Goal: Task Accomplishment & Management: Use online tool/utility

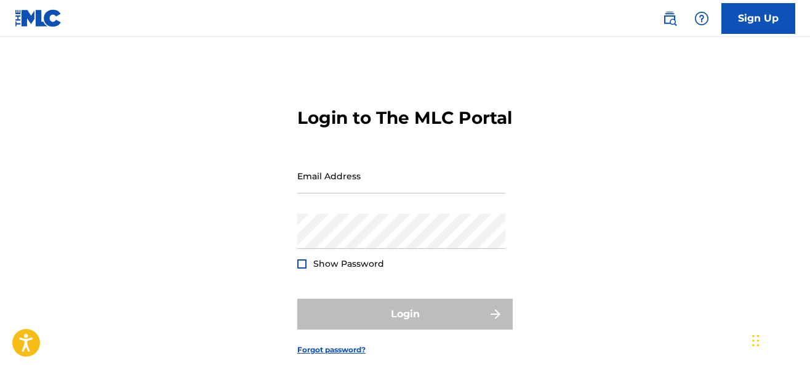
type input "[EMAIL_ADDRESS][DOMAIN_NAME]"
click at [374, 311] on form "Login to The MLC Portal Email Address [EMAIL_ADDRESS][DOMAIN_NAME] Password Sho…" at bounding box center [404, 221] width 215 height 307
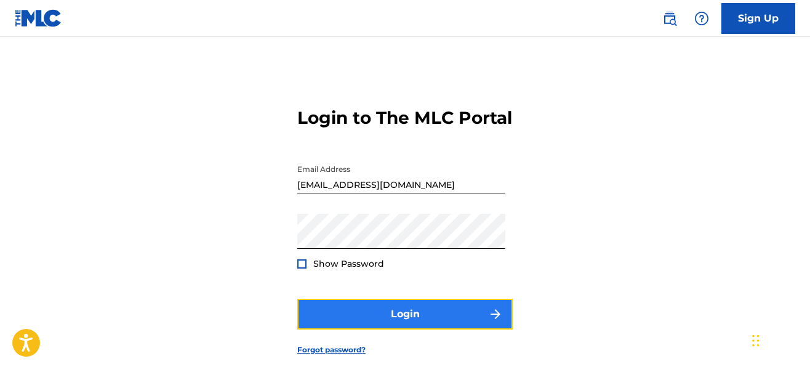
click at [374, 329] on button "Login" at bounding box center [404, 314] width 215 height 31
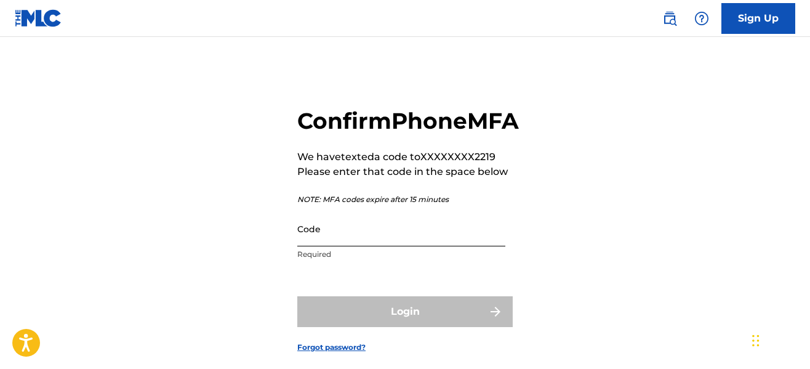
click at [360, 246] on input "Code" at bounding box center [401, 228] width 208 height 35
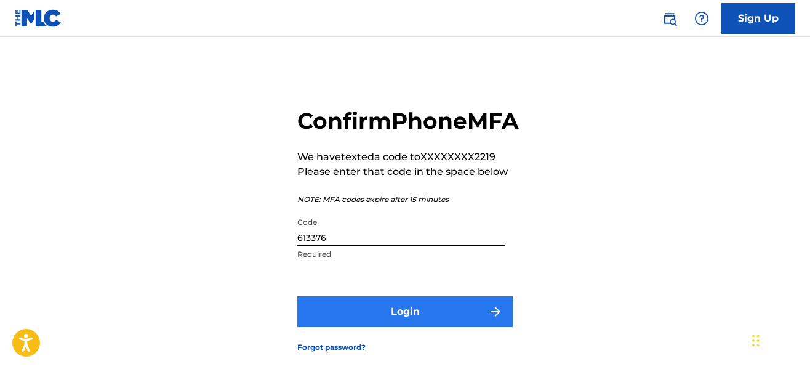
type input "613376"
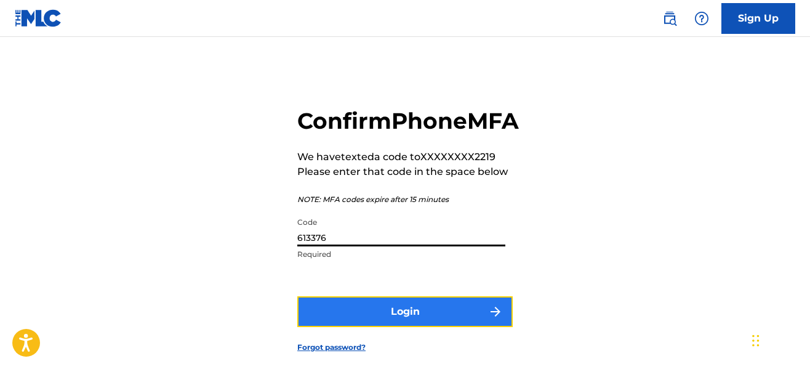
click at [392, 324] on button "Login" at bounding box center [404, 311] width 215 height 31
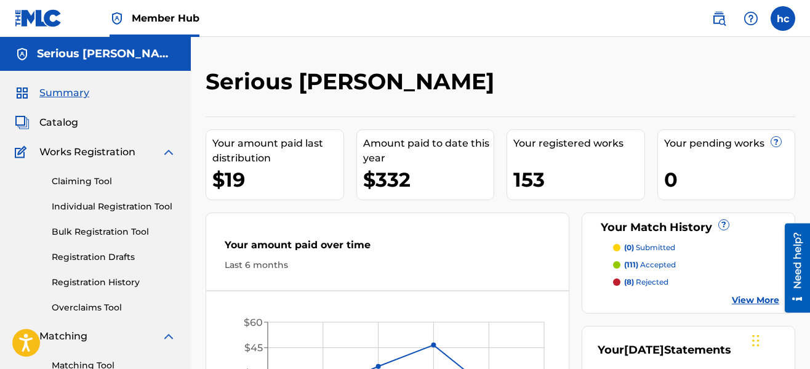
click at [563, 57] on div "Serious [PERSON_NAME] Your amount paid last distribution $19 Amount paid to dat…" at bounding box center [500, 370] width 619 height 667
click at [117, 283] on link "Registration History" at bounding box center [114, 282] width 124 height 13
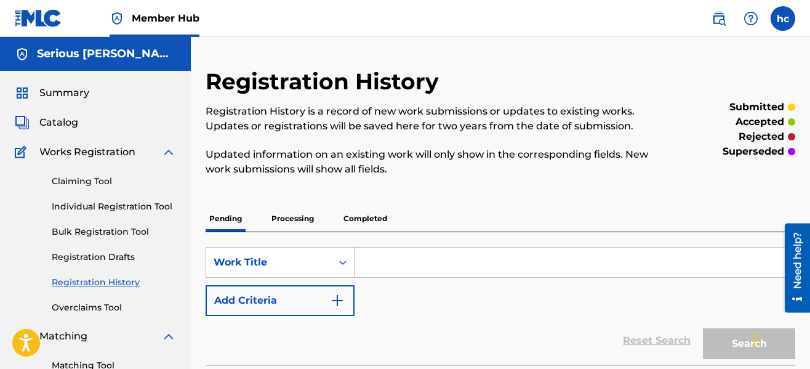
click at [533, 190] on div "Registration History Registration History is a record of new work submissions o…" at bounding box center [433, 129] width 454 height 123
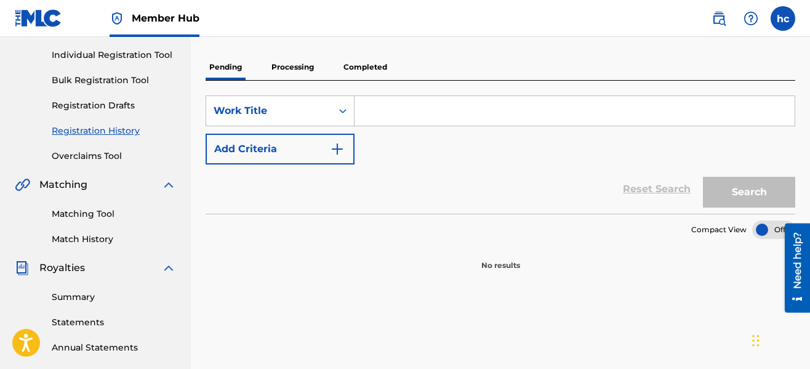
scroll to position [98, 0]
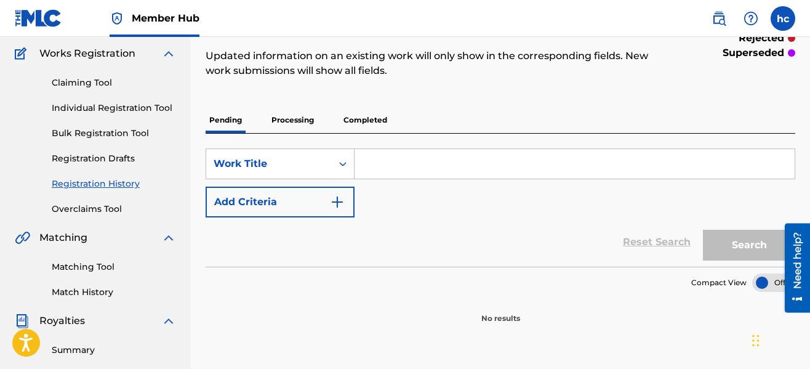
click at [294, 130] on p "Processing" at bounding box center [293, 120] width 50 height 26
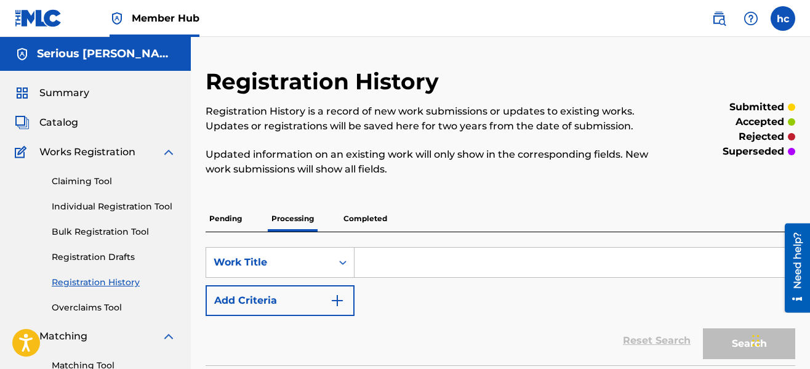
drag, startPoint x: 504, startPoint y: 180, endPoint x: 508, endPoint y: 168, distance: 12.3
click at [508, 168] on div "Registration History Registration History is a record of new work submissions o…" at bounding box center [433, 129] width 454 height 123
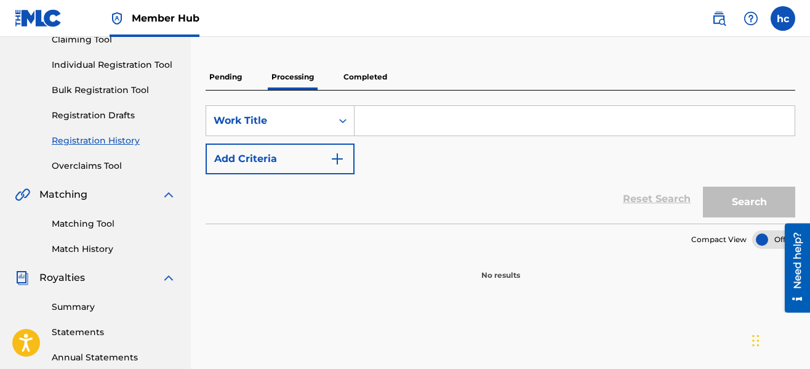
scroll to position [99, 0]
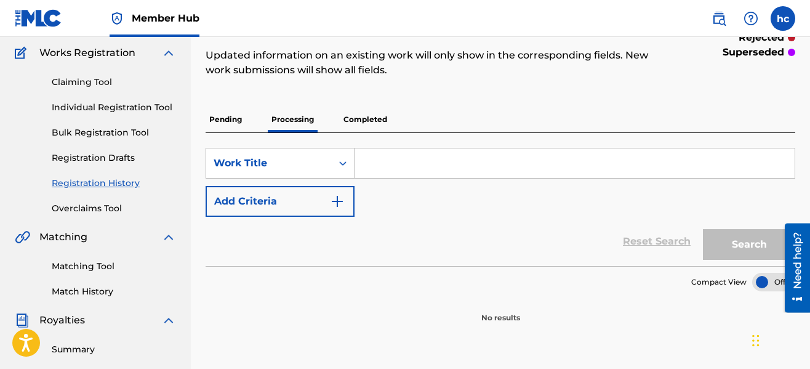
click at [368, 127] on p "Completed" at bounding box center [365, 119] width 51 height 26
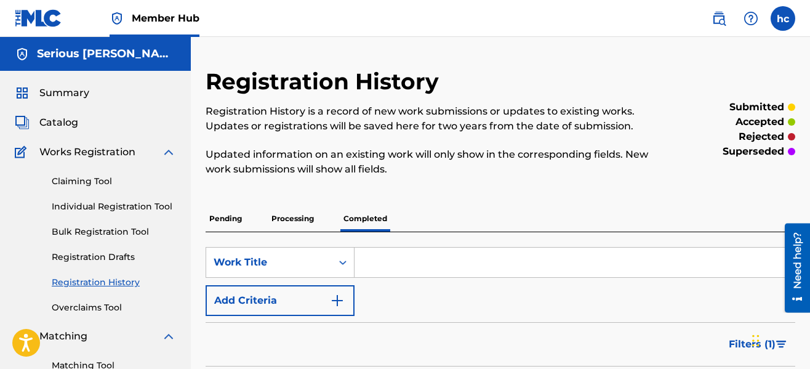
drag, startPoint x: 497, startPoint y: 189, endPoint x: 502, endPoint y: 175, distance: 15.2
click at [502, 175] on div "Registration History Registration History is a record of new work submissions o…" at bounding box center [433, 129] width 454 height 123
click at [110, 306] on link "Overclaims Tool" at bounding box center [114, 307] width 124 height 13
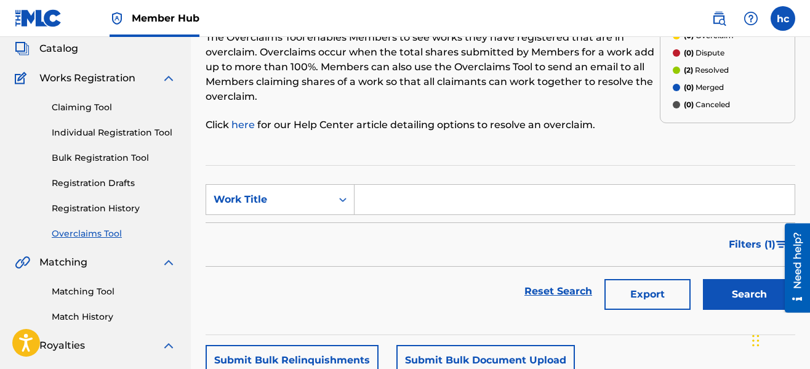
scroll to position [49, 0]
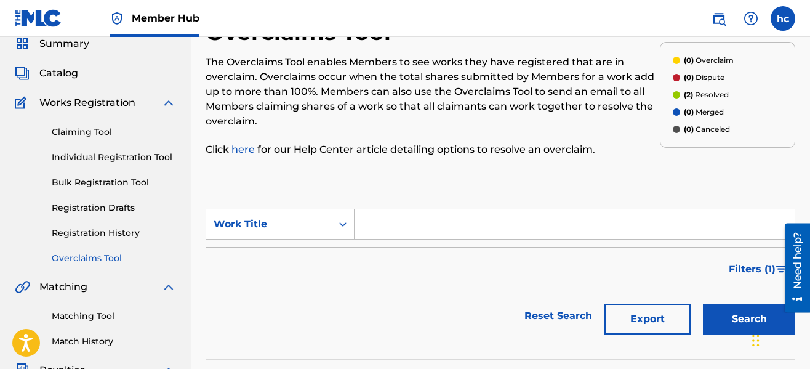
click at [231, 309] on div "Reset Search Export Search" at bounding box center [501, 315] width 590 height 49
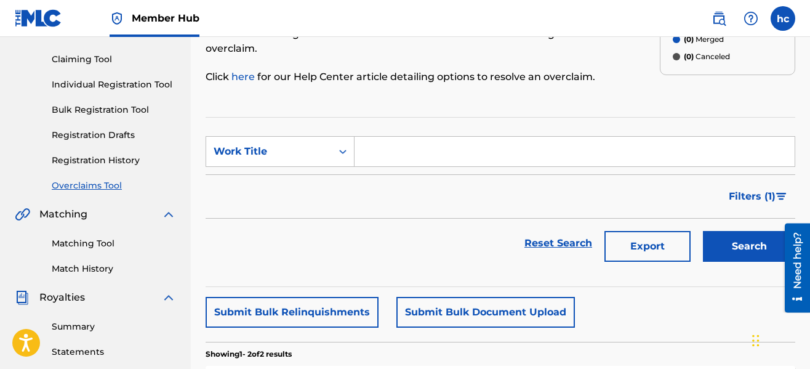
scroll to position [123, 0]
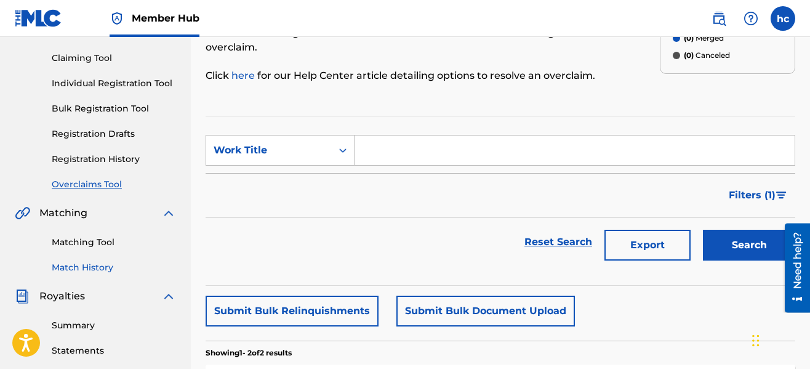
click at [102, 265] on link "Match History" at bounding box center [114, 267] width 124 height 13
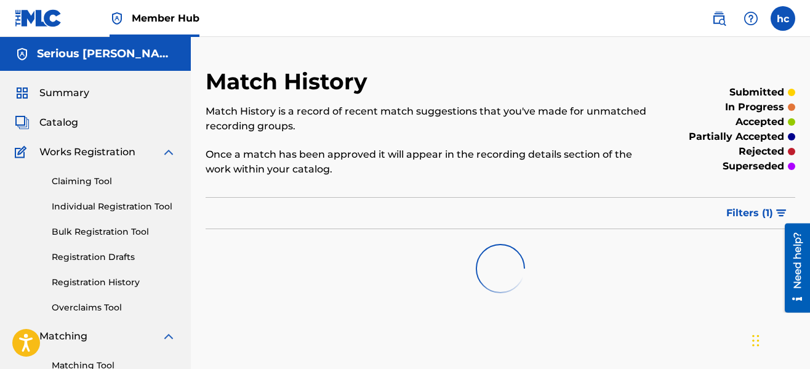
click at [371, 239] on div at bounding box center [501, 268] width 590 height 79
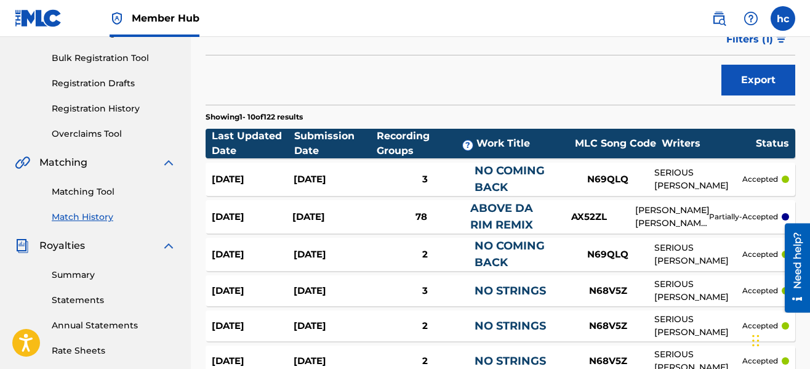
scroll to position [172, 0]
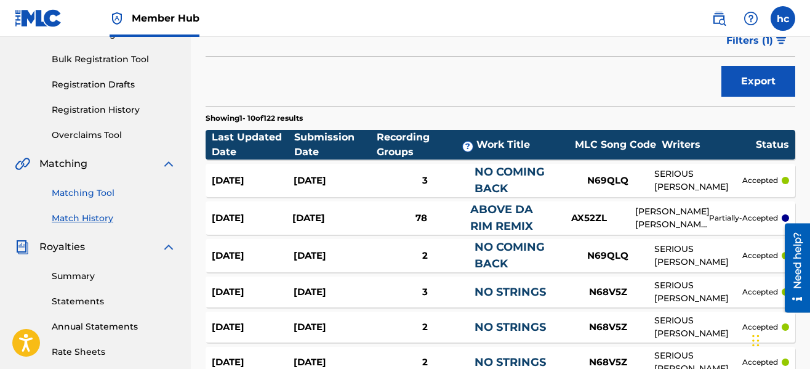
click at [105, 198] on link "Matching Tool" at bounding box center [114, 193] width 124 height 13
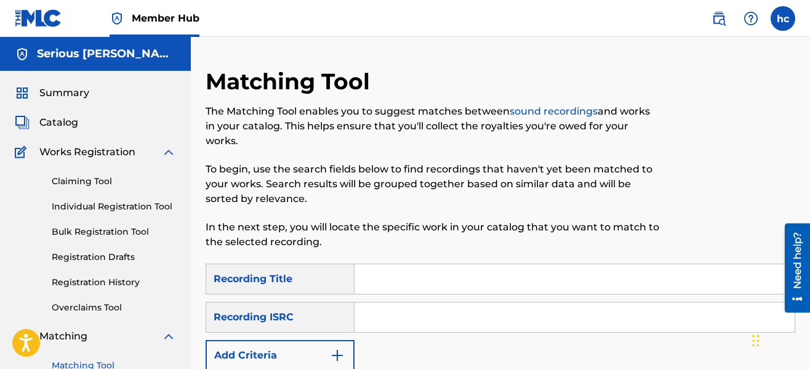
click at [486, 240] on p "In the next step, you will locate the specific work in your catalog that you wa…" at bounding box center [433, 235] width 454 height 30
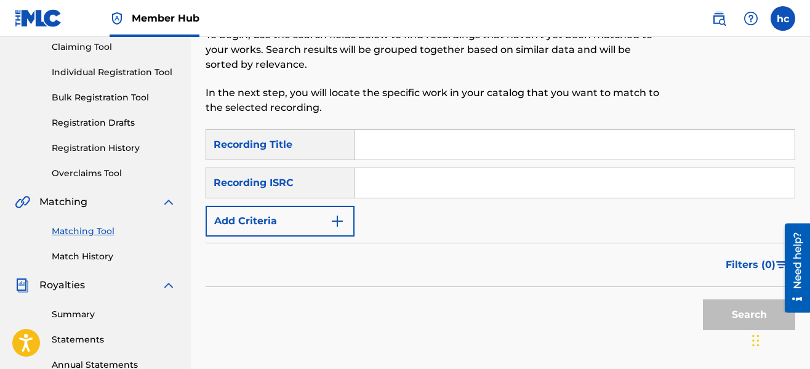
scroll to position [148, 0]
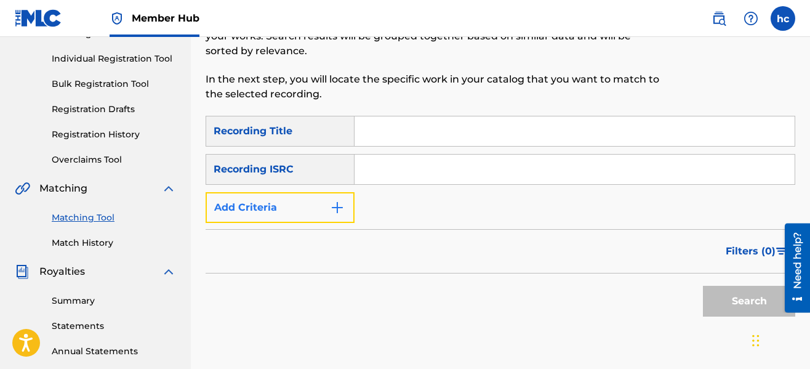
click at [339, 208] on img "Search Form" at bounding box center [337, 207] width 15 height 15
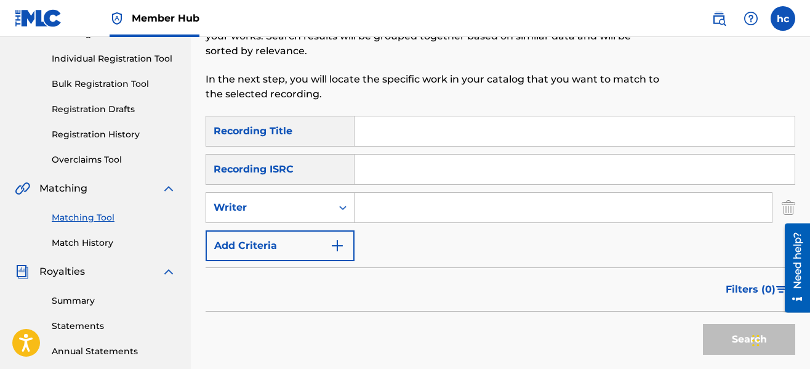
click at [388, 206] on input "Search Form" at bounding box center [563, 208] width 417 height 30
type input "serious [PERSON_NAME]"
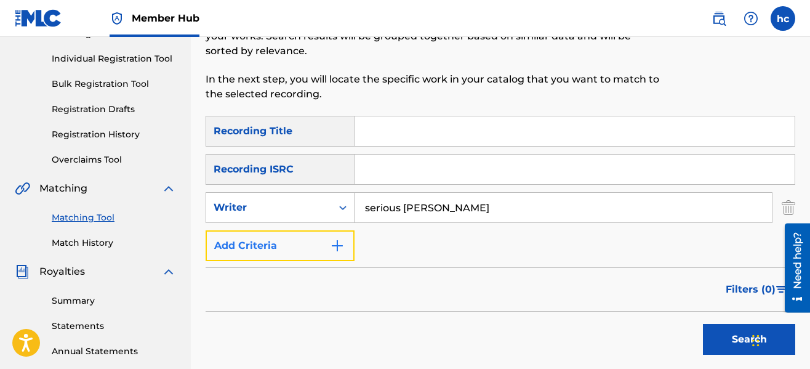
click at [343, 245] on img "Search Form" at bounding box center [337, 245] width 15 height 15
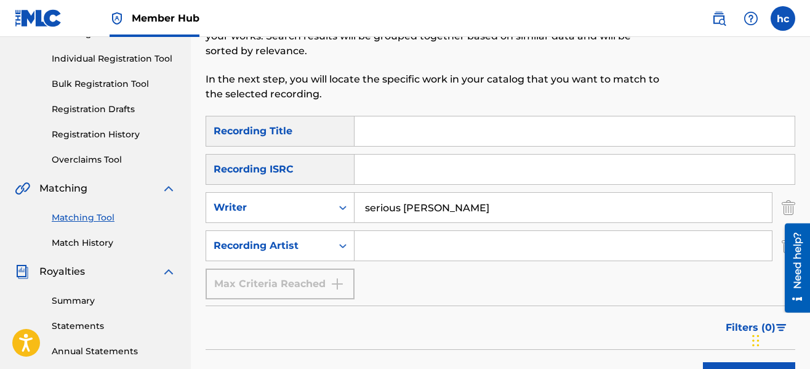
click at [383, 249] on input "Search Form" at bounding box center [563, 246] width 417 height 30
type input "serious ga,mbino"
click at [506, 287] on div "SearchWithCriteria415ebfd1-9241-490e-9447-4ae9383c494f Recording Title SearchWi…" at bounding box center [501, 207] width 590 height 183
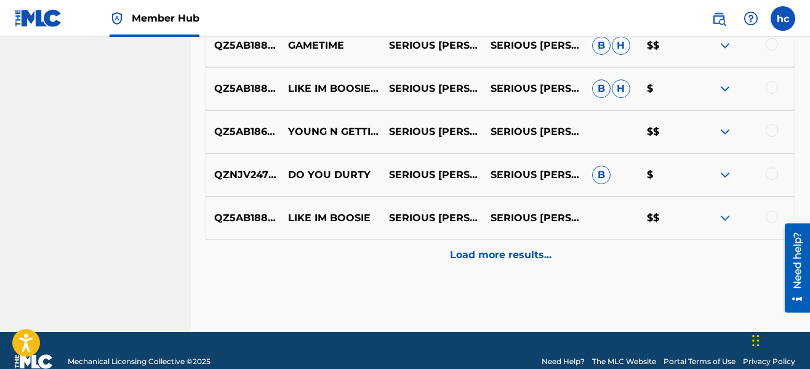
scroll to position [789, 0]
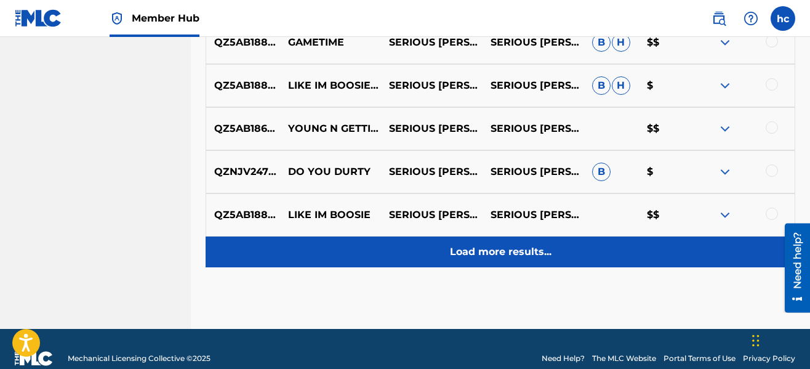
click at [493, 249] on p "Load more results..." at bounding box center [501, 251] width 102 height 15
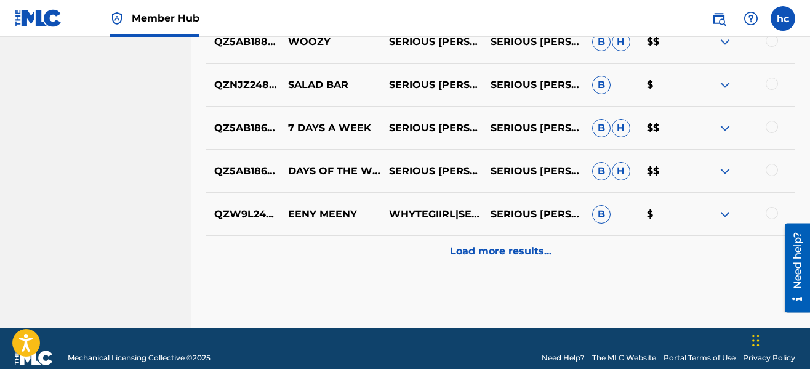
scroll to position [1226, 0]
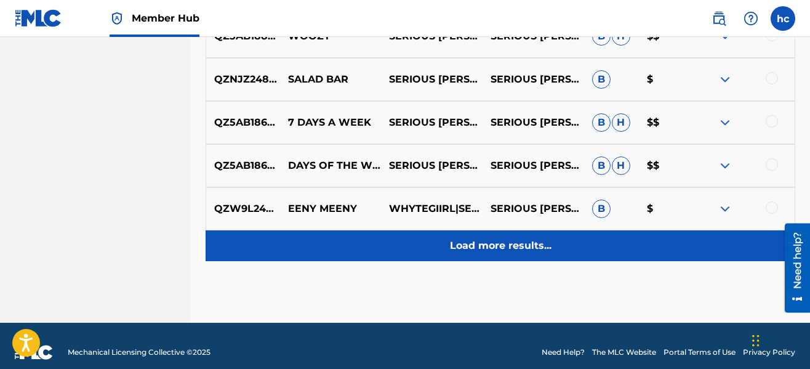
click at [500, 235] on div "Load more results..." at bounding box center [501, 245] width 590 height 31
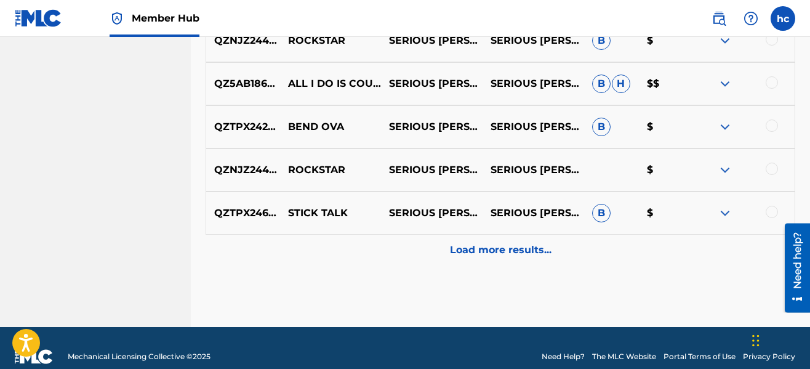
scroll to position [1656, 0]
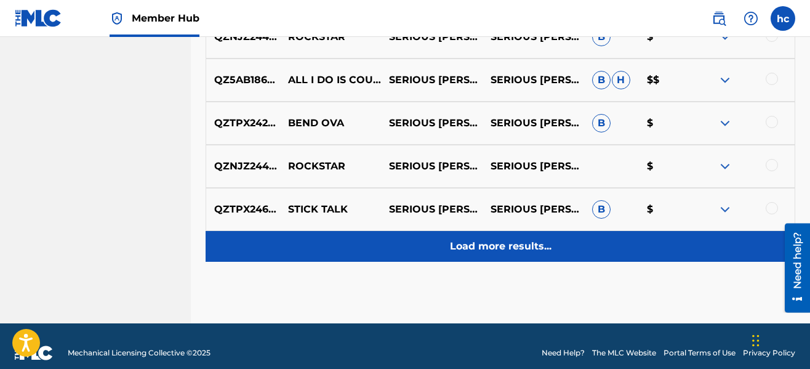
click at [561, 249] on div "Load more results..." at bounding box center [501, 246] width 590 height 31
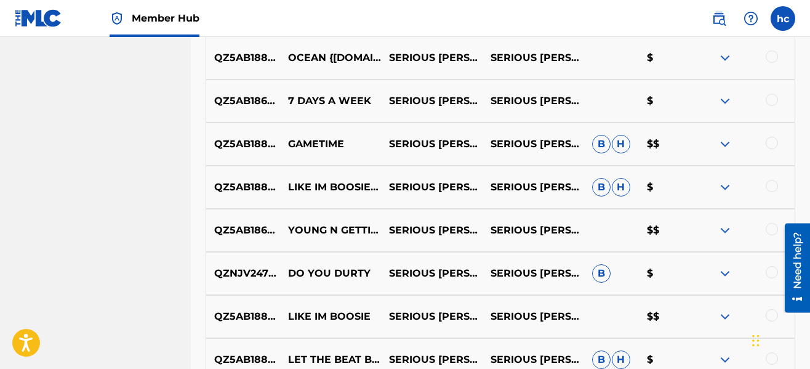
scroll to position [700, 0]
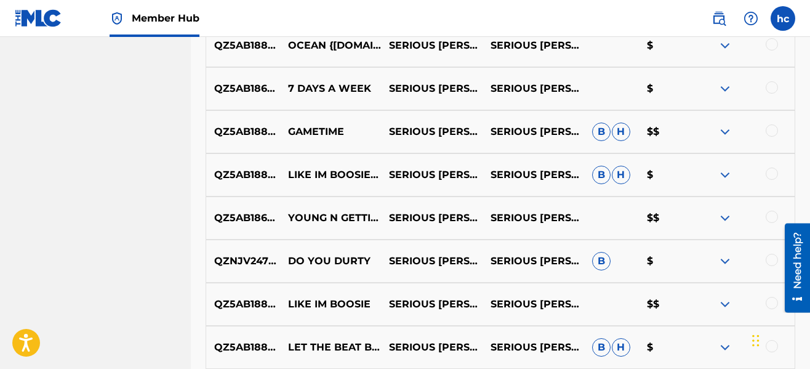
click at [769, 257] on div at bounding box center [772, 260] width 12 height 12
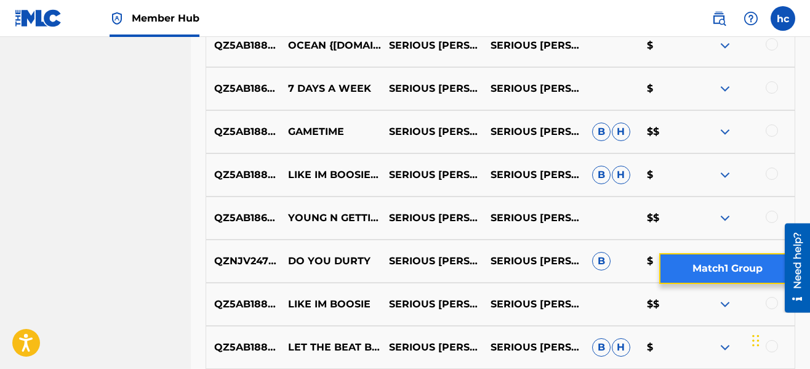
click at [750, 275] on button "Match 1 Group" at bounding box center [727, 268] width 136 height 31
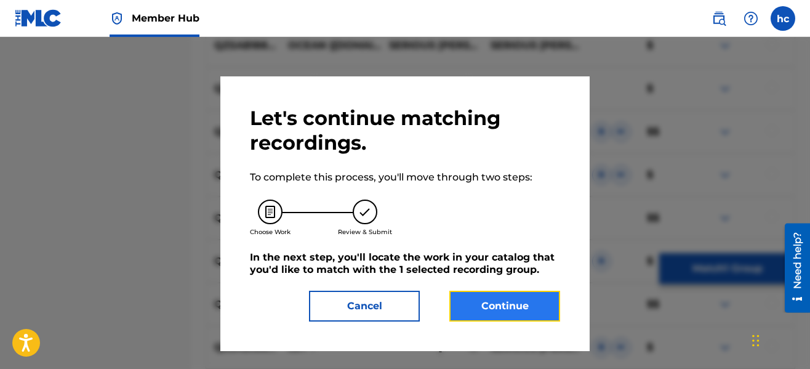
click at [548, 307] on button "Continue" at bounding box center [504, 306] width 111 height 31
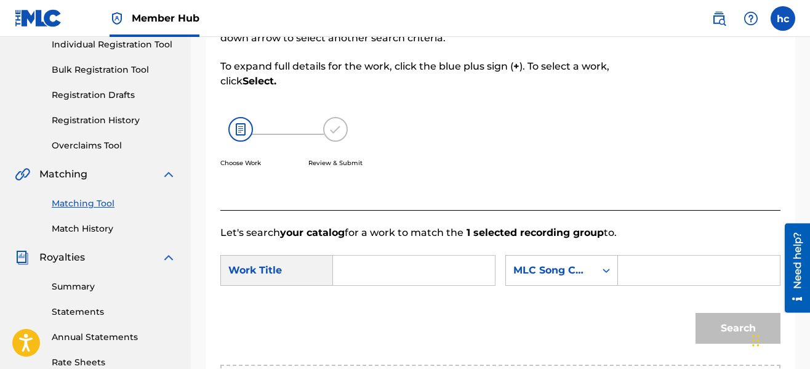
scroll to position [161, 0]
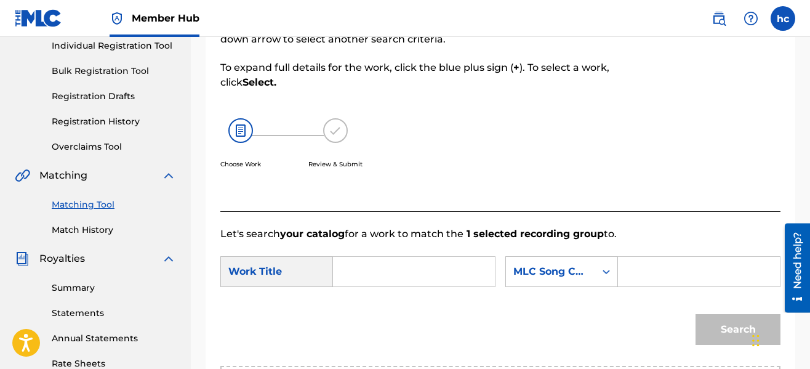
click at [464, 274] on input "Search Form" at bounding box center [413, 272] width 141 height 30
click at [378, 309] on div "Search" at bounding box center [500, 334] width 560 height 64
click at [404, 273] on input "do you" at bounding box center [413, 272] width 141 height 30
click at [352, 325] on div "do you durty" at bounding box center [353, 306] width 21 height 37
type input "do you durty"
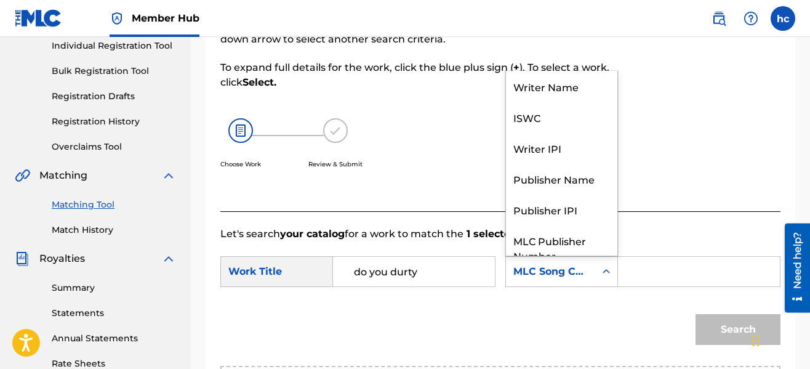
click at [595, 274] on div "Search Form" at bounding box center [606, 271] width 22 height 22
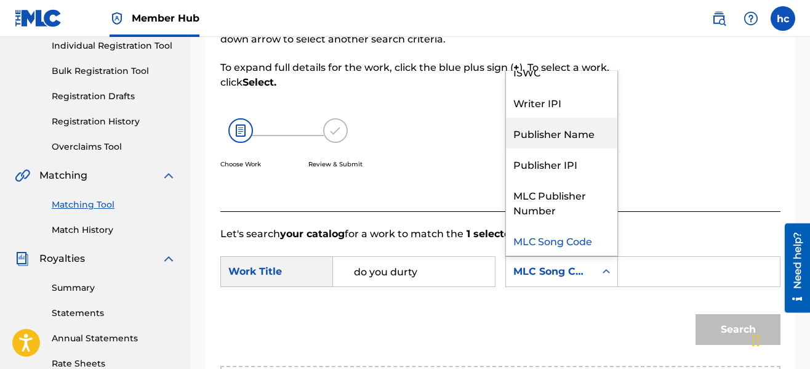
click at [551, 135] on div "Publisher Name" at bounding box center [561, 133] width 111 height 31
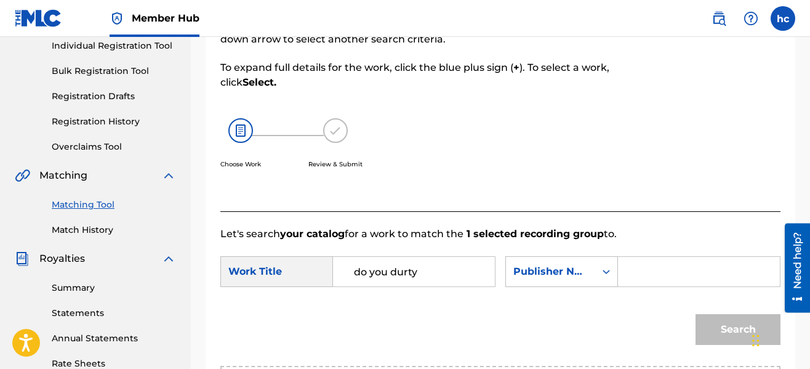
click at [629, 274] on input "Search Form" at bounding box center [698, 272] width 141 height 30
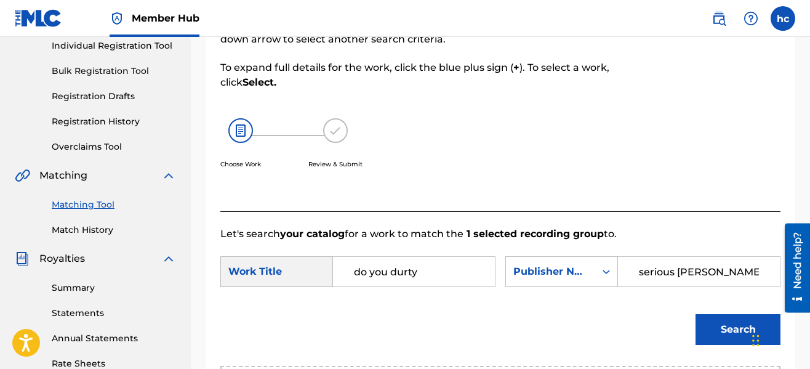
type input "serious [PERSON_NAME]"
click at [696, 314] on button "Search" at bounding box center [738, 329] width 85 height 31
click at [642, 311] on div "Search" at bounding box center [500, 334] width 560 height 64
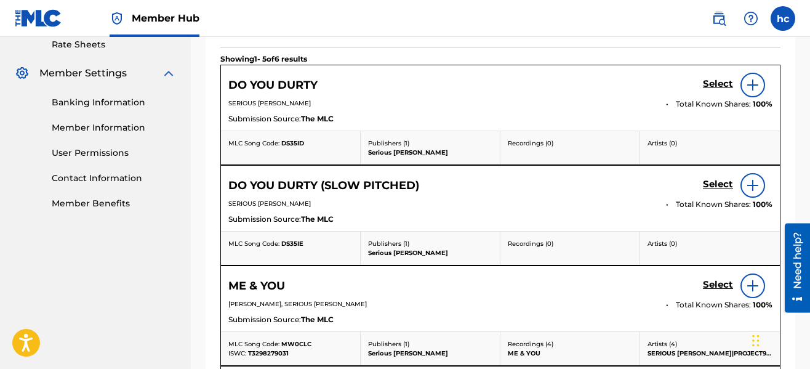
scroll to position [481, 0]
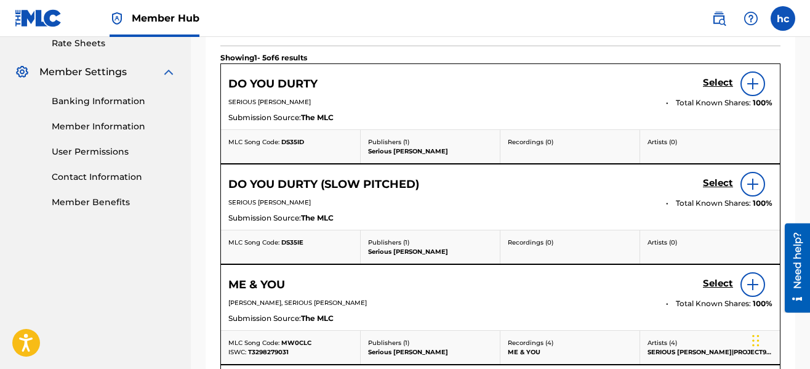
click at [749, 94] on div at bounding box center [753, 83] width 25 height 25
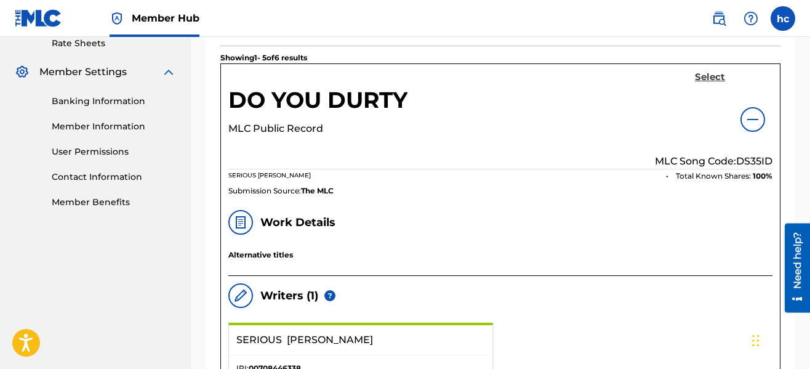
click at [704, 76] on h5 "Select" at bounding box center [710, 77] width 30 height 12
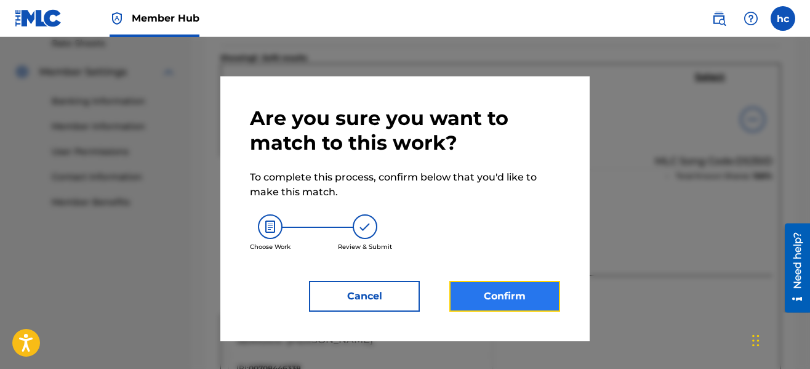
click at [510, 295] on button "Confirm" at bounding box center [504, 296] width 111 height 31
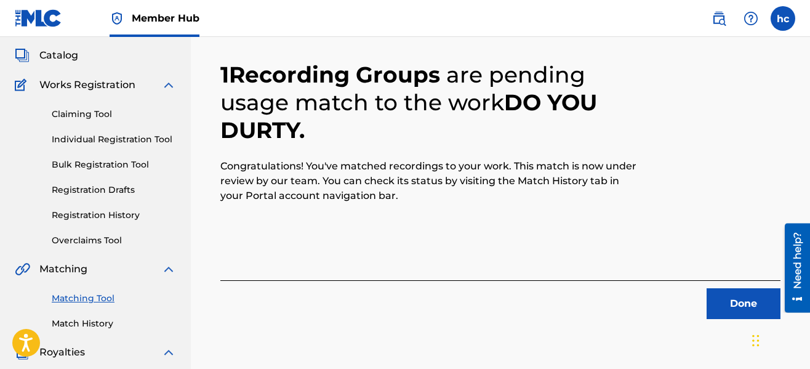
scroll to position [98, 0]
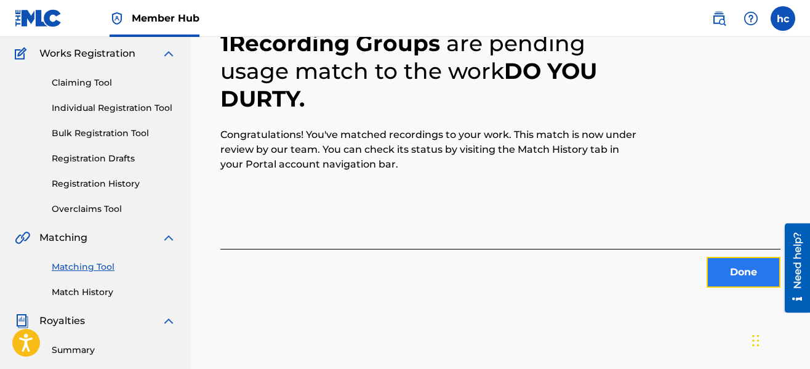
click at [713, 278] on button "Done" at bounding box center [744, 272] width 74 height 31
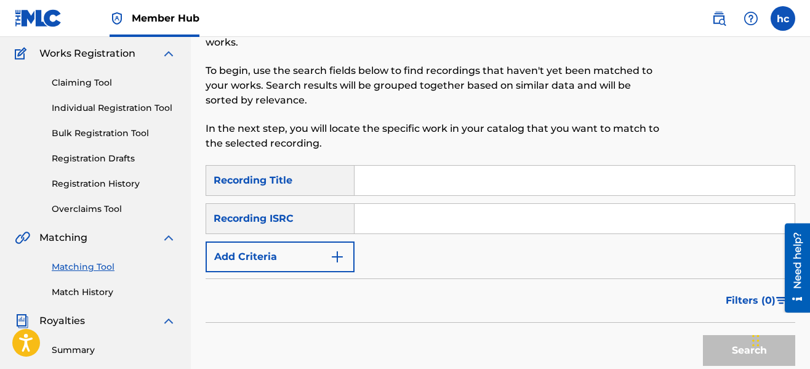
drag, startPoint x: 201, startPoint y: 310, endPoint x: 209, endPoint y: 273, distance: 38.4
click at [209, 273] on div "Matching Tool The Matching Tool enables you to suggest matches between sound re…" at bounding box center [500, 287] width 619 height 636
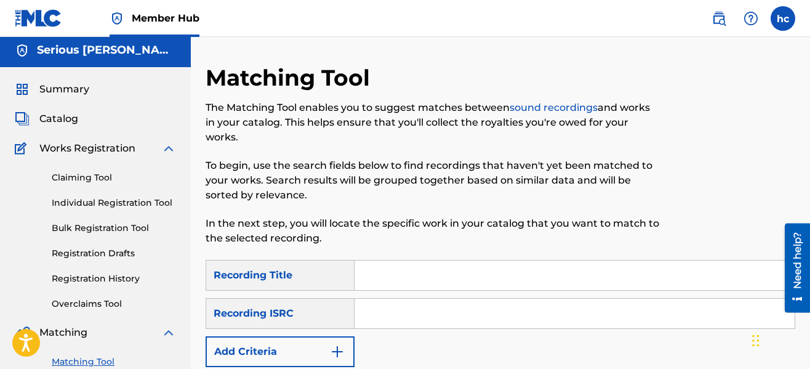
scroll to position [0, 0]
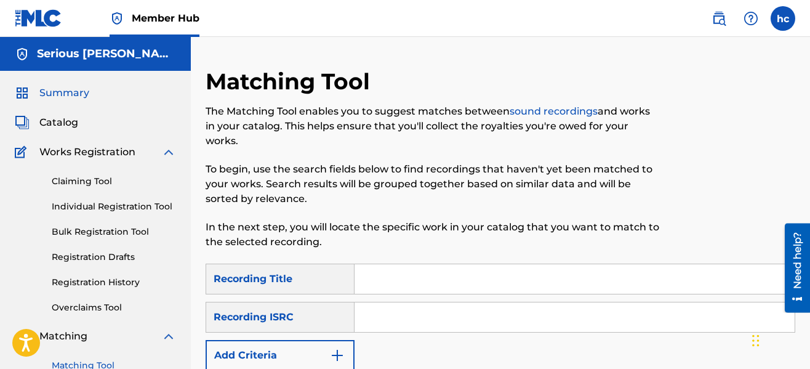
click at [70, 87] on span "Summary" at bounding box center [64, 93] width 50 height 15
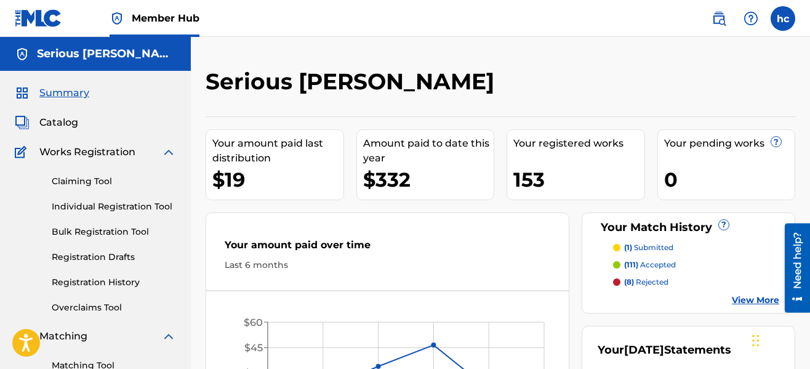
click at [489, 79] on div "Serious [PERSON_NAME]" at bounding box center [433, 86] width 454 height 36
click at [71, 126] on span "Catalog" at bounding box center [58, 122] width 39 height 15
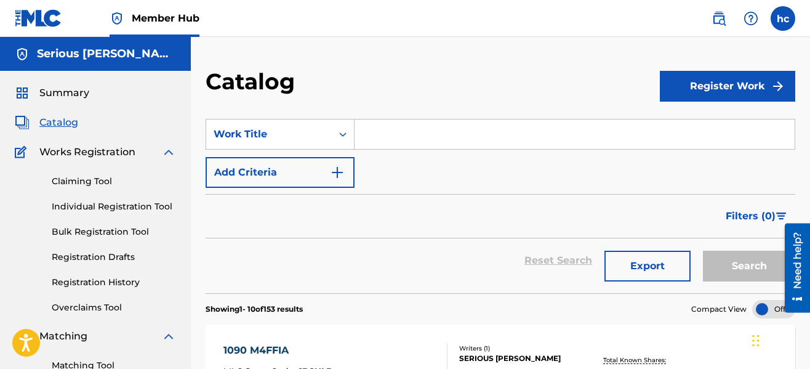
drag, startPoint x: 467, startPoint y: 91, endPoint x: 488, endPoint y: 62, distance: 36.2
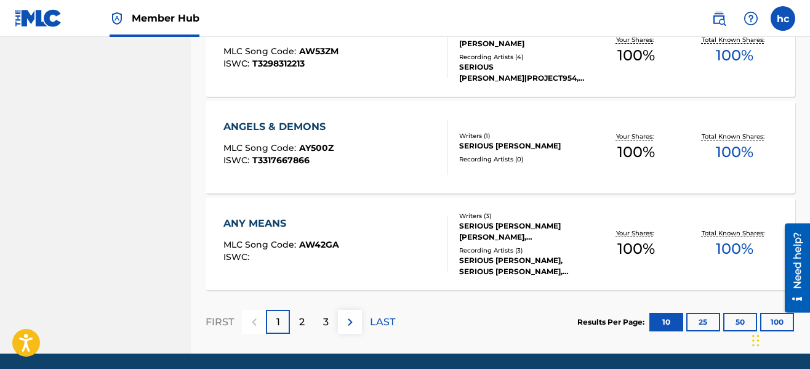
scroll to position [1040, 0]
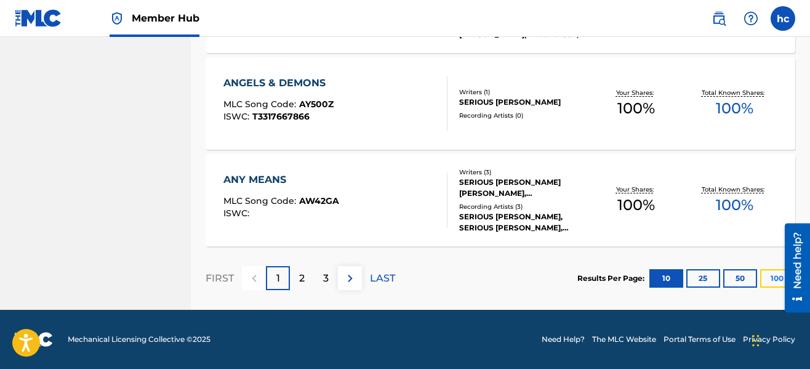
click at [774, 284] on button "100" at bounding box center [777, 278] width 34 height 18
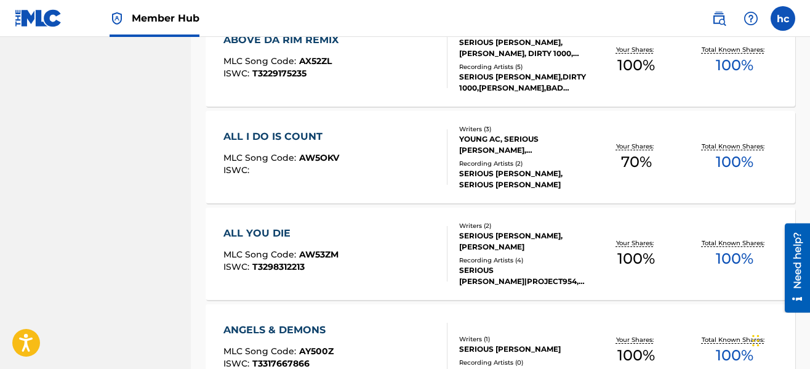
scroll to position [0, 0]
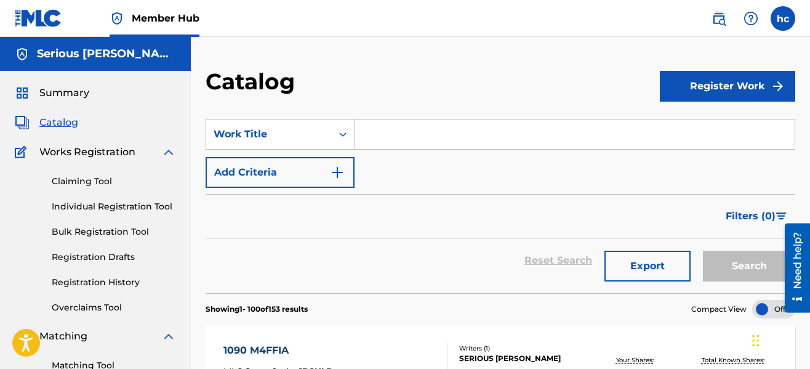
click at [58, 92] on span "Summary" at bounding box center [64, 93] width 50 height 15
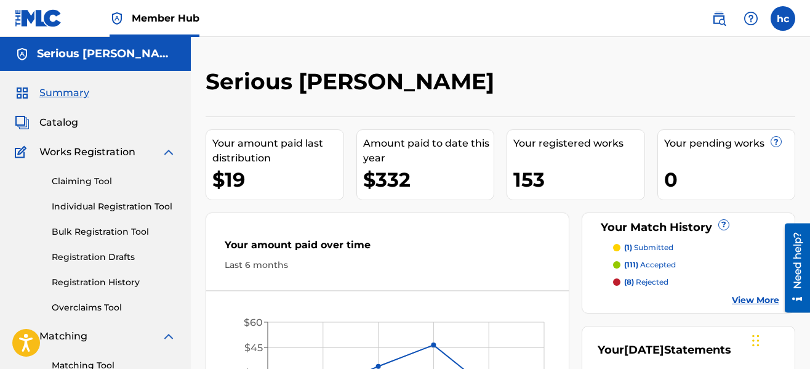
click at [502, 65] on div "Serious [PERSON_NAME] Your amount paid last distribution $19 Amount paid to dat…" at bounding box center [500, 370] width 619 height 667
click at [328, 3] on nav "Member Hub hc hc [PERSON_NAME] [EMAIL_ADDRESS][DOMAIN_NAME] Notification Prefer…" at bounding box center [405, 18] width 810 height 37
